Goal: Information Seeking & Learning: Learn about a topic

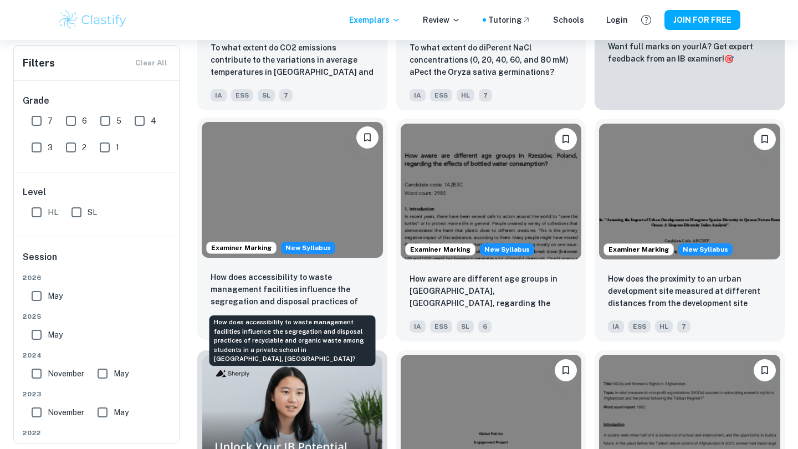
scroll to position [406, 0]
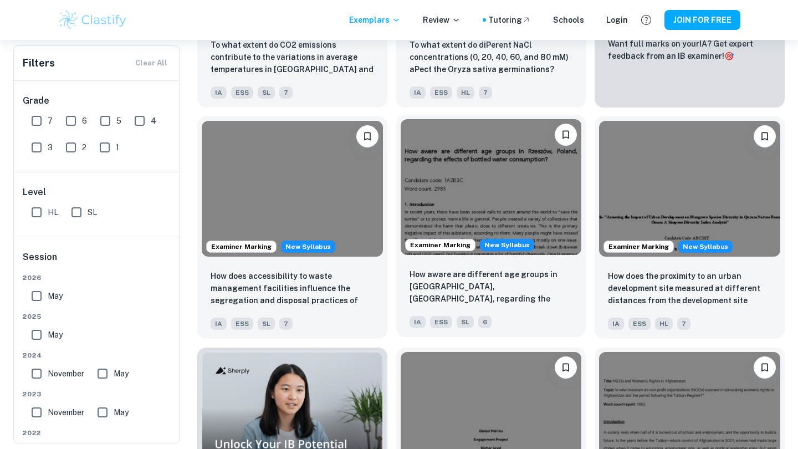
click at [463, 212] on img at bounding box center [491, 187] width 181 height 136
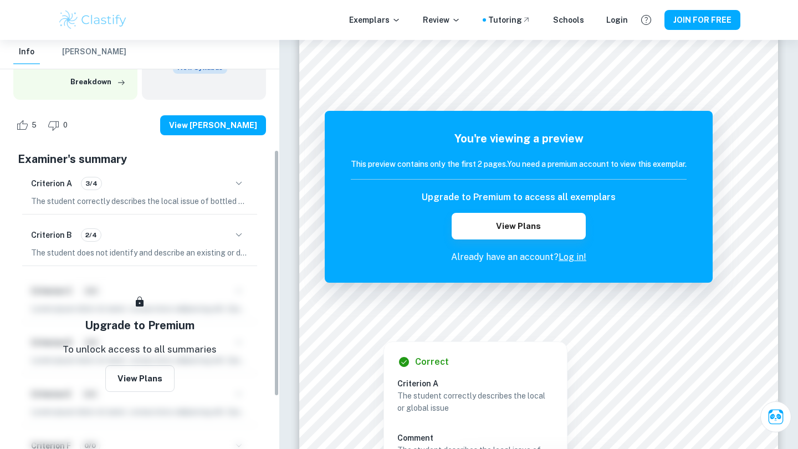
scroll to position [183, 0]
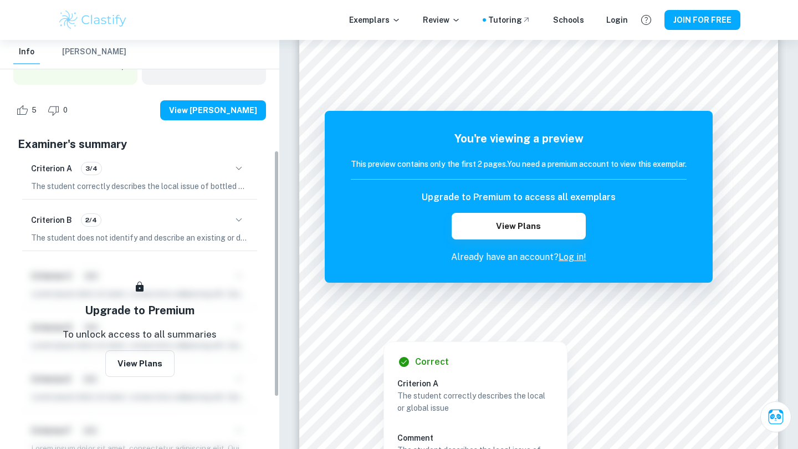
click at [171, 217] on div "Criterion B 2/4 The student does not identify and describe an existing or devel…" at bounding box center [139, 227] width 235 height 47
click at [240, 213] on icon "button" at bounding box center [238, 219] width 13 height 13
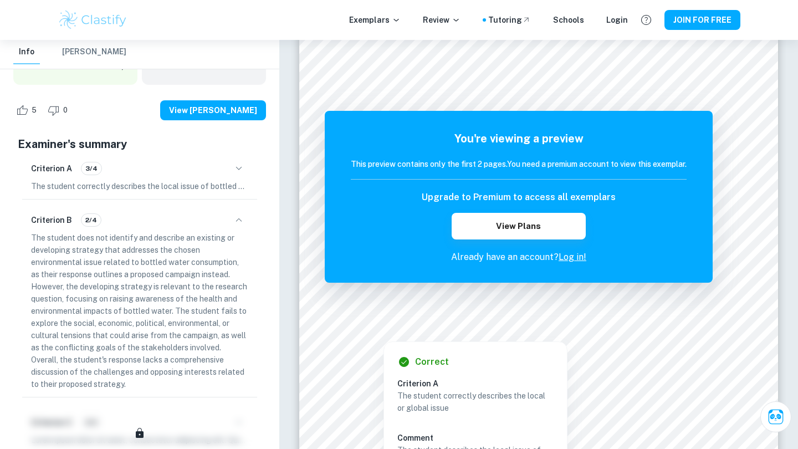
click at [239, 213] on icon "button" at bounding box center [238, 219] width 13 height 13
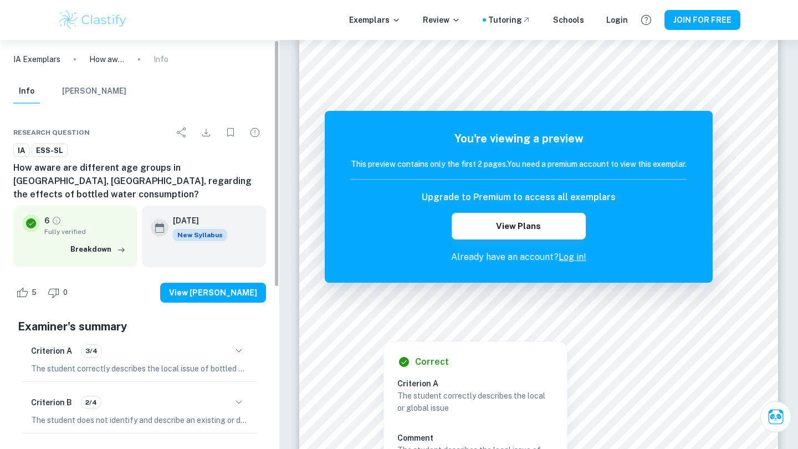
scroll to position [0, 0]
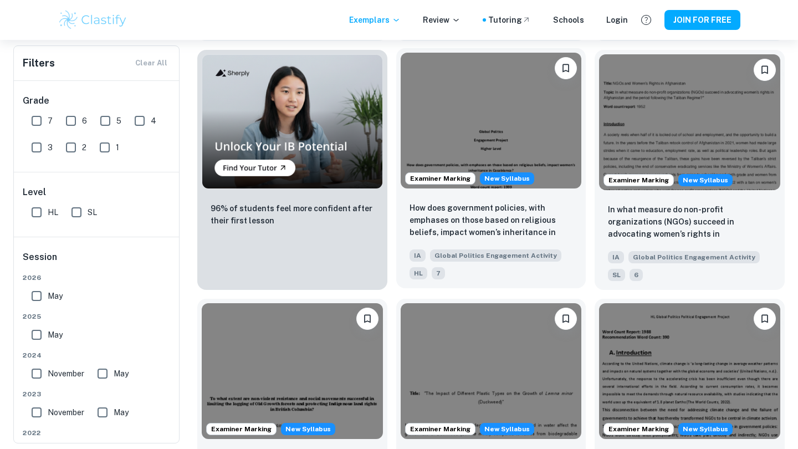
scroll to position [705, 0]
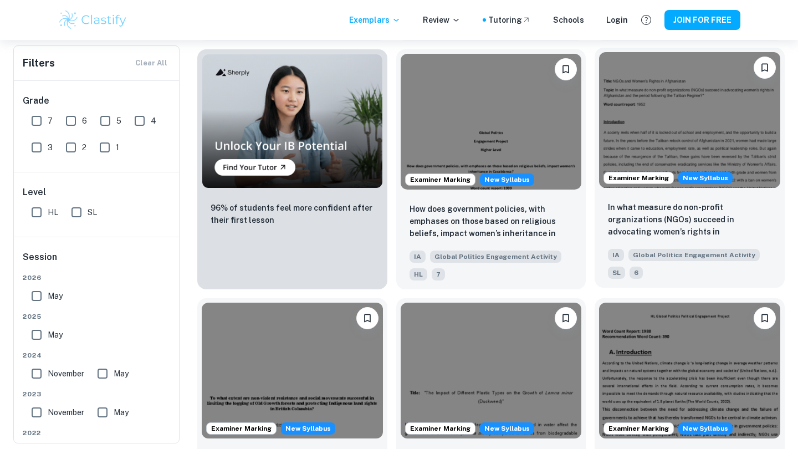
click at [676, 141] on img at bounding box center [689, 120] width 181 height 136
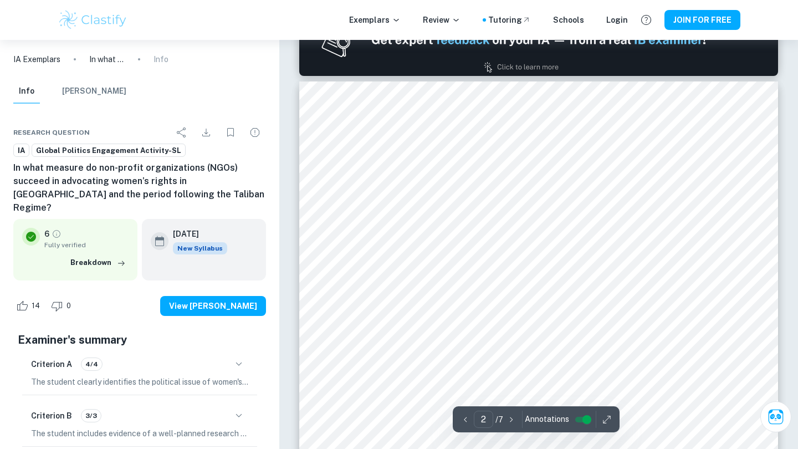
scroll to position [862, 0]
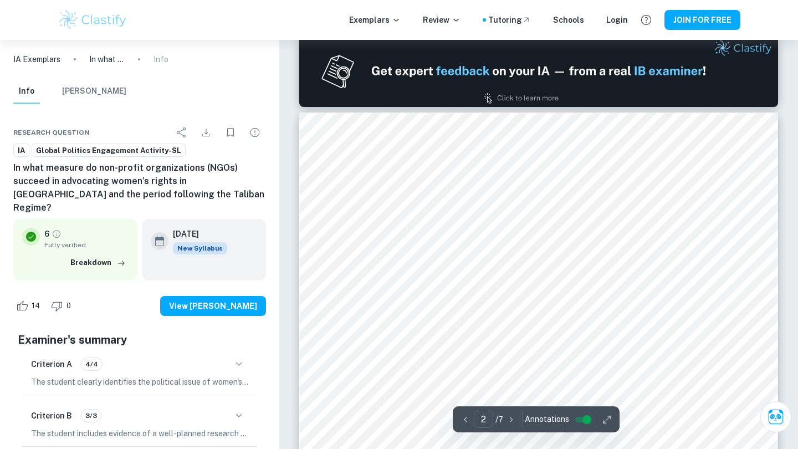
type input "1"
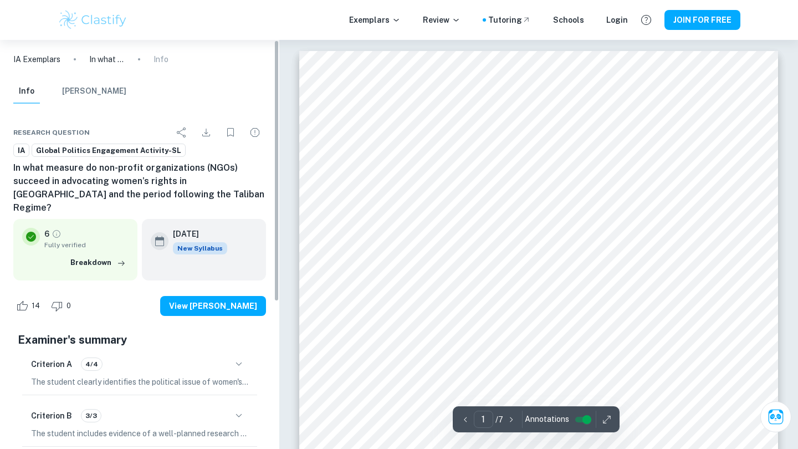
scroll to position [0, 0]
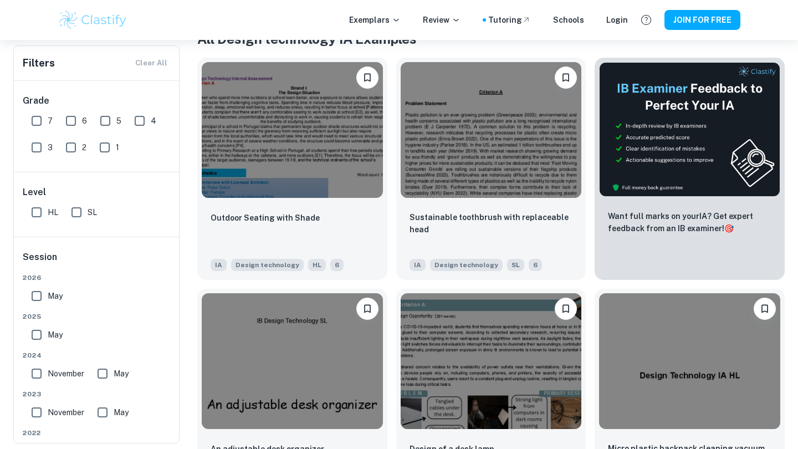
scroll to position [233, 0]
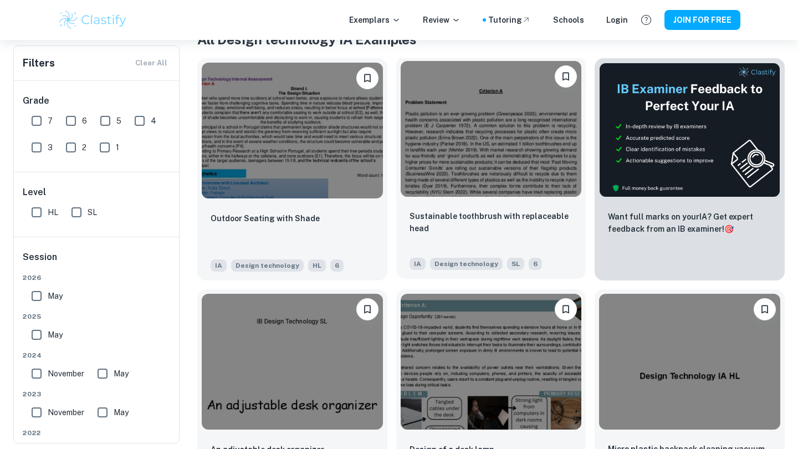
click at [525, 202] on div "Sustainable toothbrush with replaceable head IA Design technology SL 6" at bounding box center [491, 240] width 190 height 78
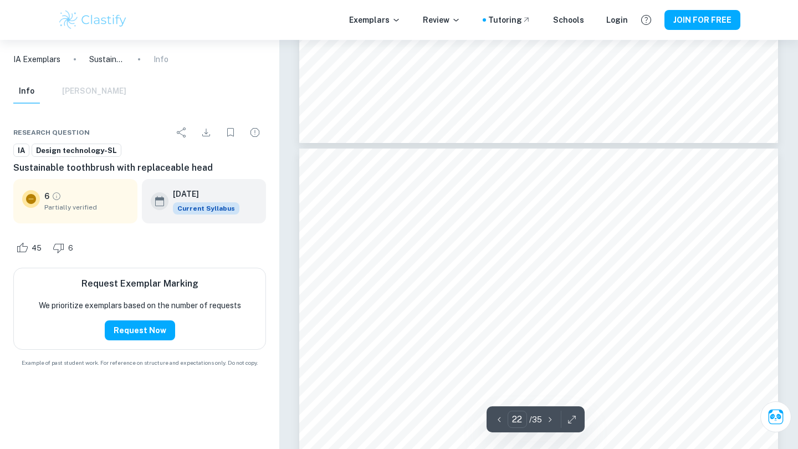
scroll to position [14698, 0]
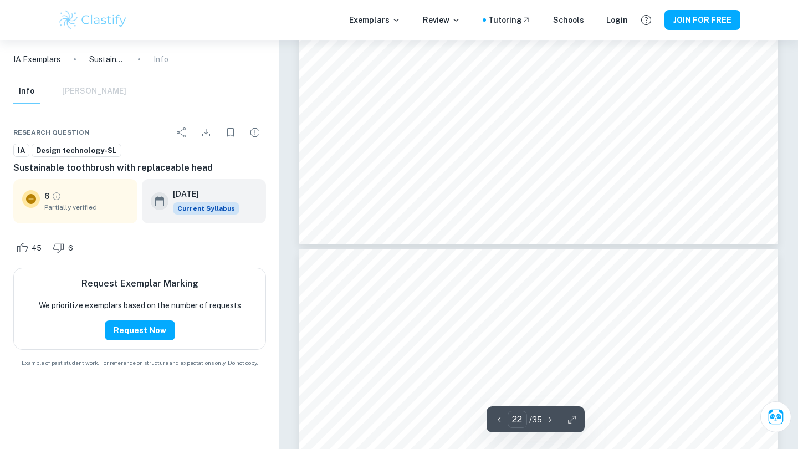
type input "21"
